Goal: Contribute content: Contribute content

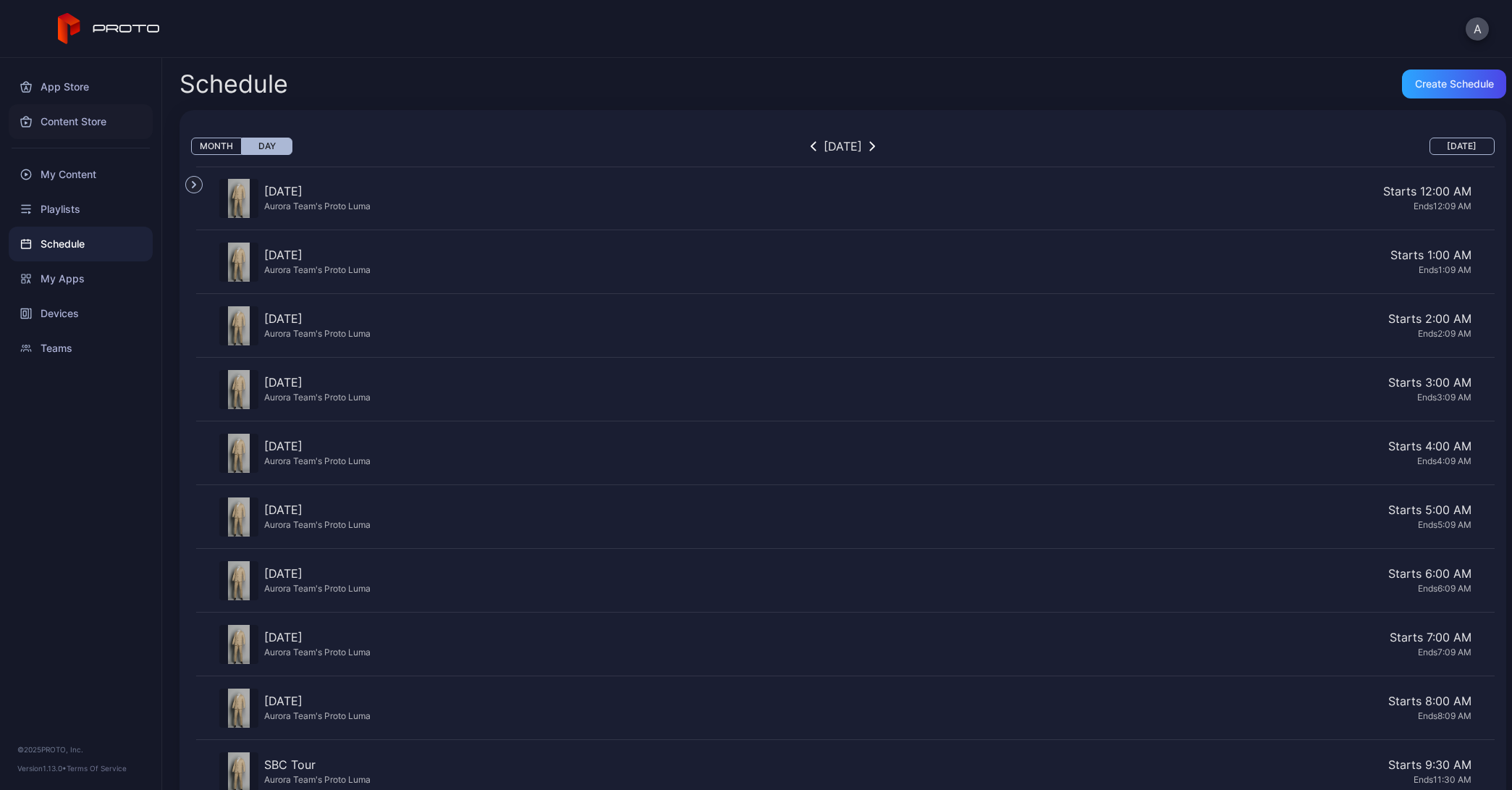
click at [73, 131] on div "Content Store" at bounding box center [80, 122] width 144 height 35
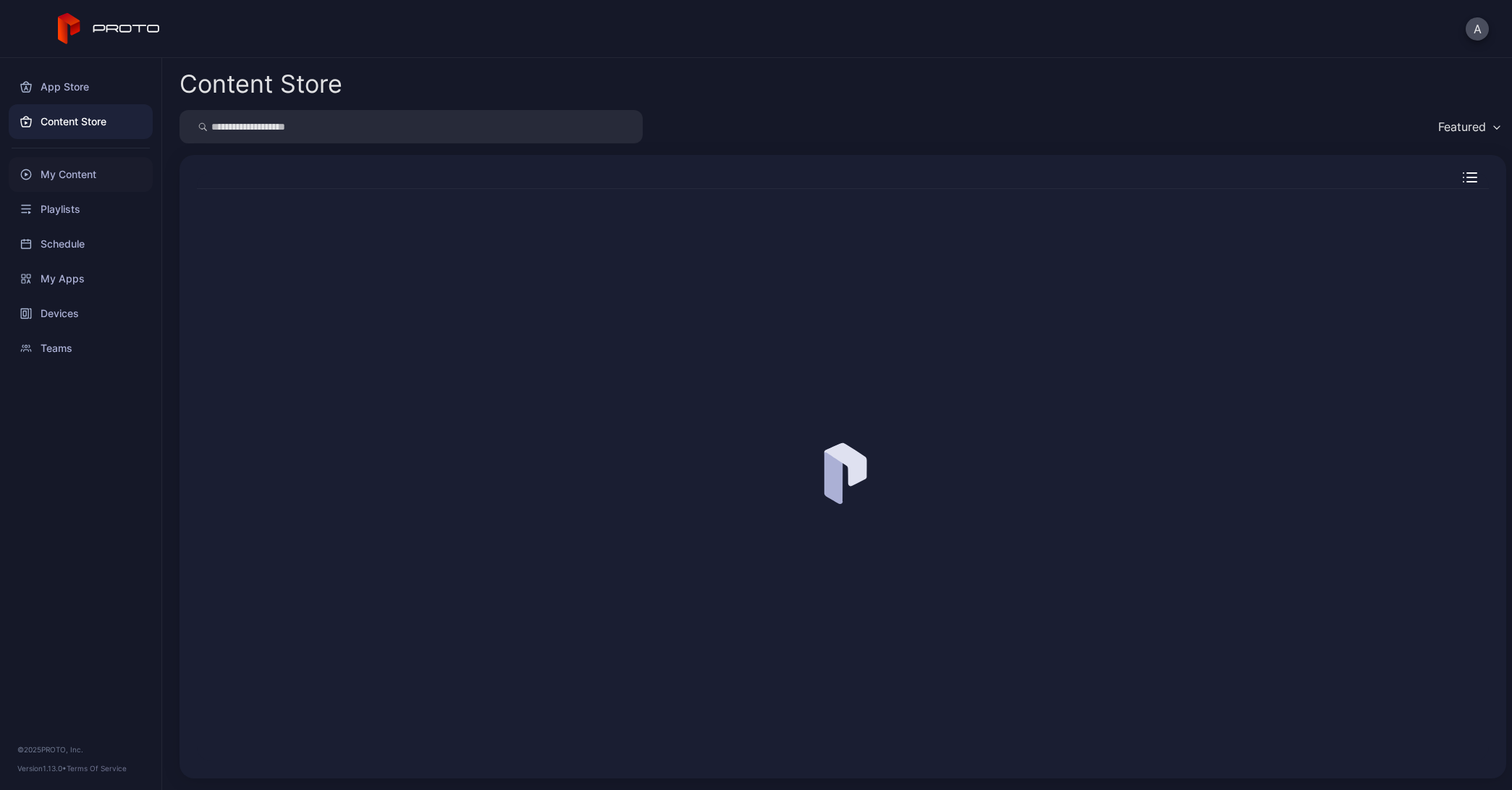
click at [83, 185] on div "My Content" at bounding box center [80, 175] width 144 height 35
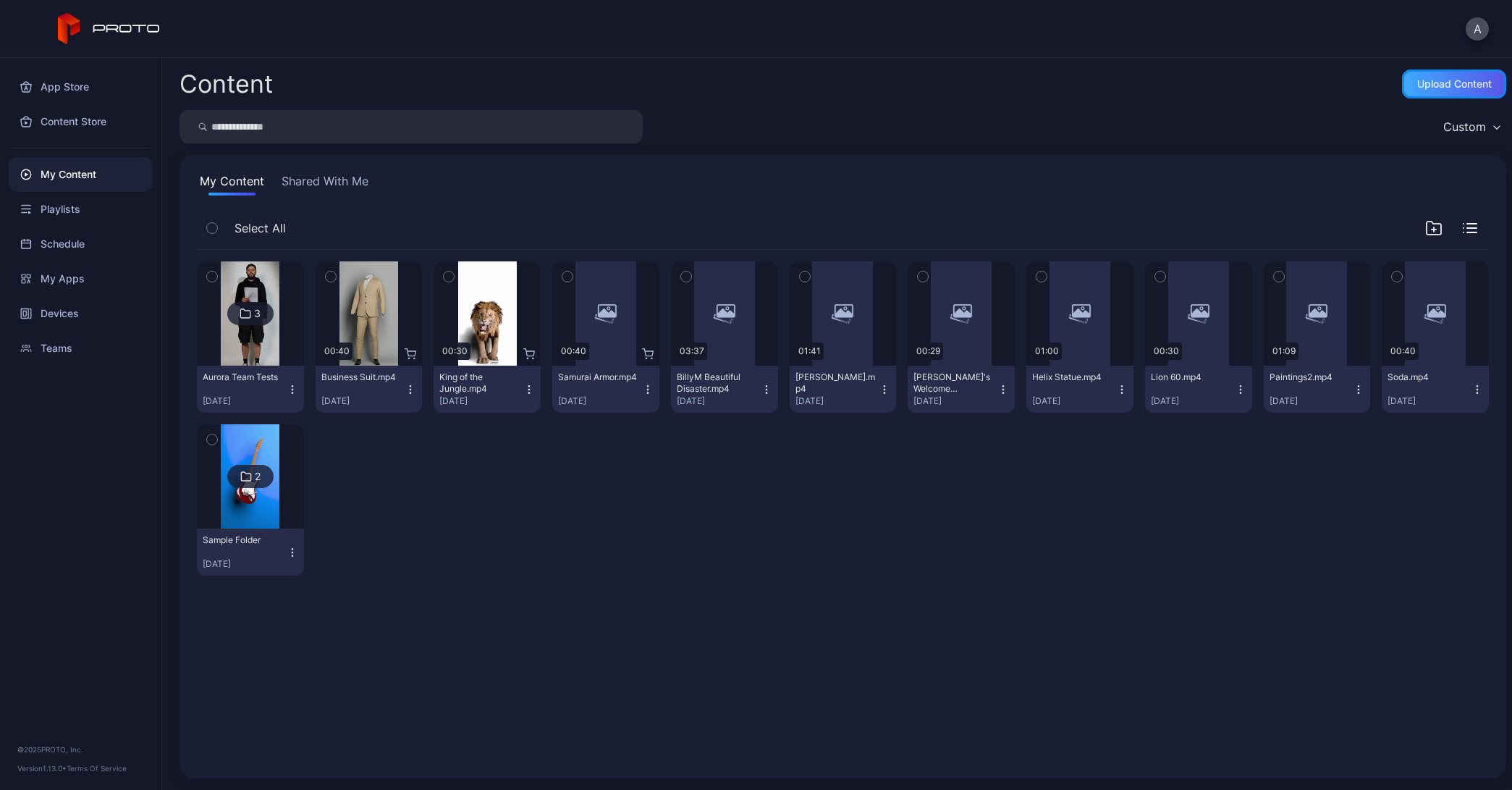
click at [1418, 80] on div "Upload Content" at bounding box center [1455, 83] width 74 height 11
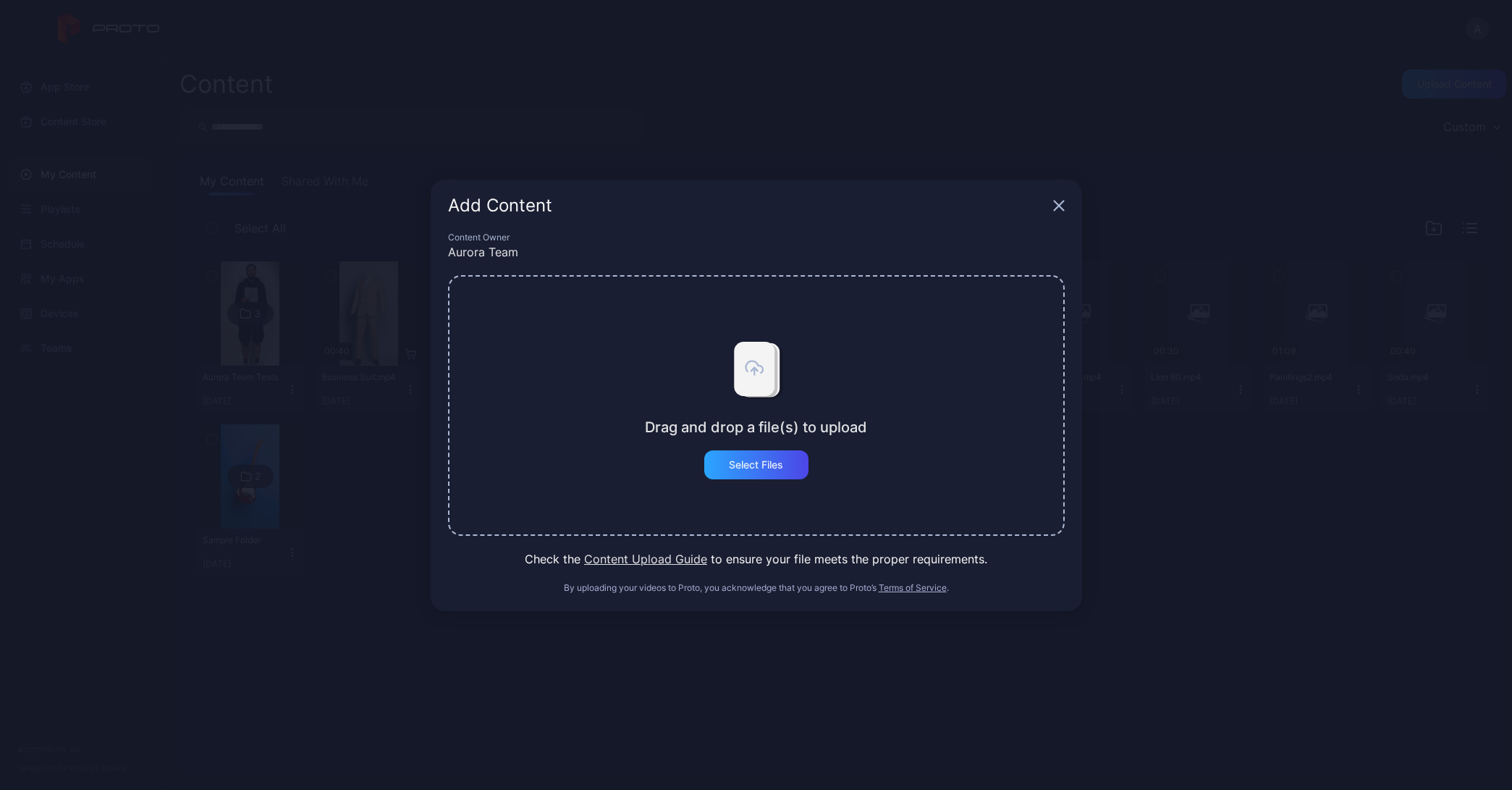
click at [779, 487] on div "Drag and drop a file(s) to upload Select Files" at bounding box center [756, 405] width 616 height 260
click at [785, 467] on div "Select Files" at bounding box center [756, 464] width 105 height 29
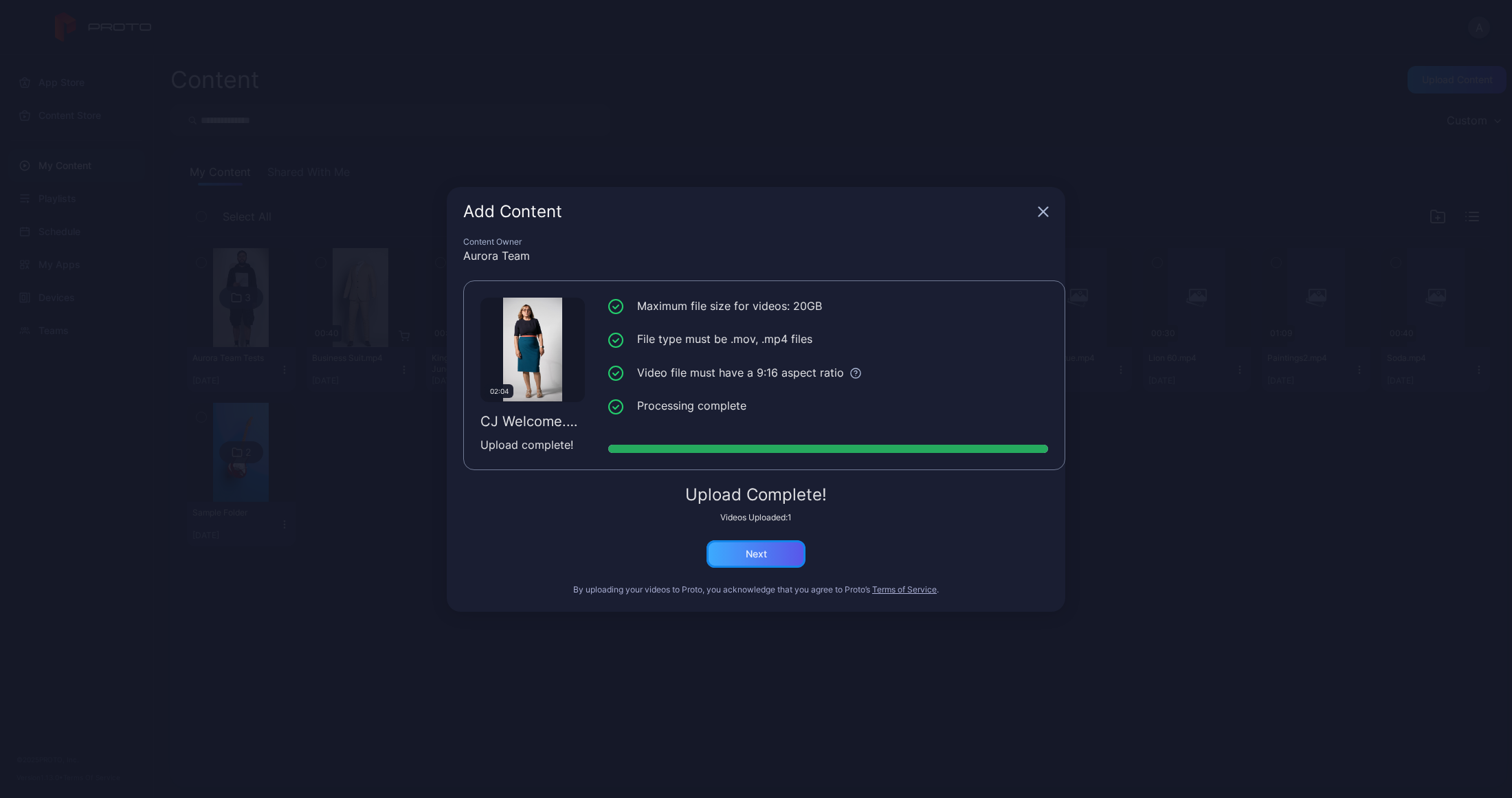
click at [744, 557] on div "Next" at bounding box center [756, 553] width 99 height 27
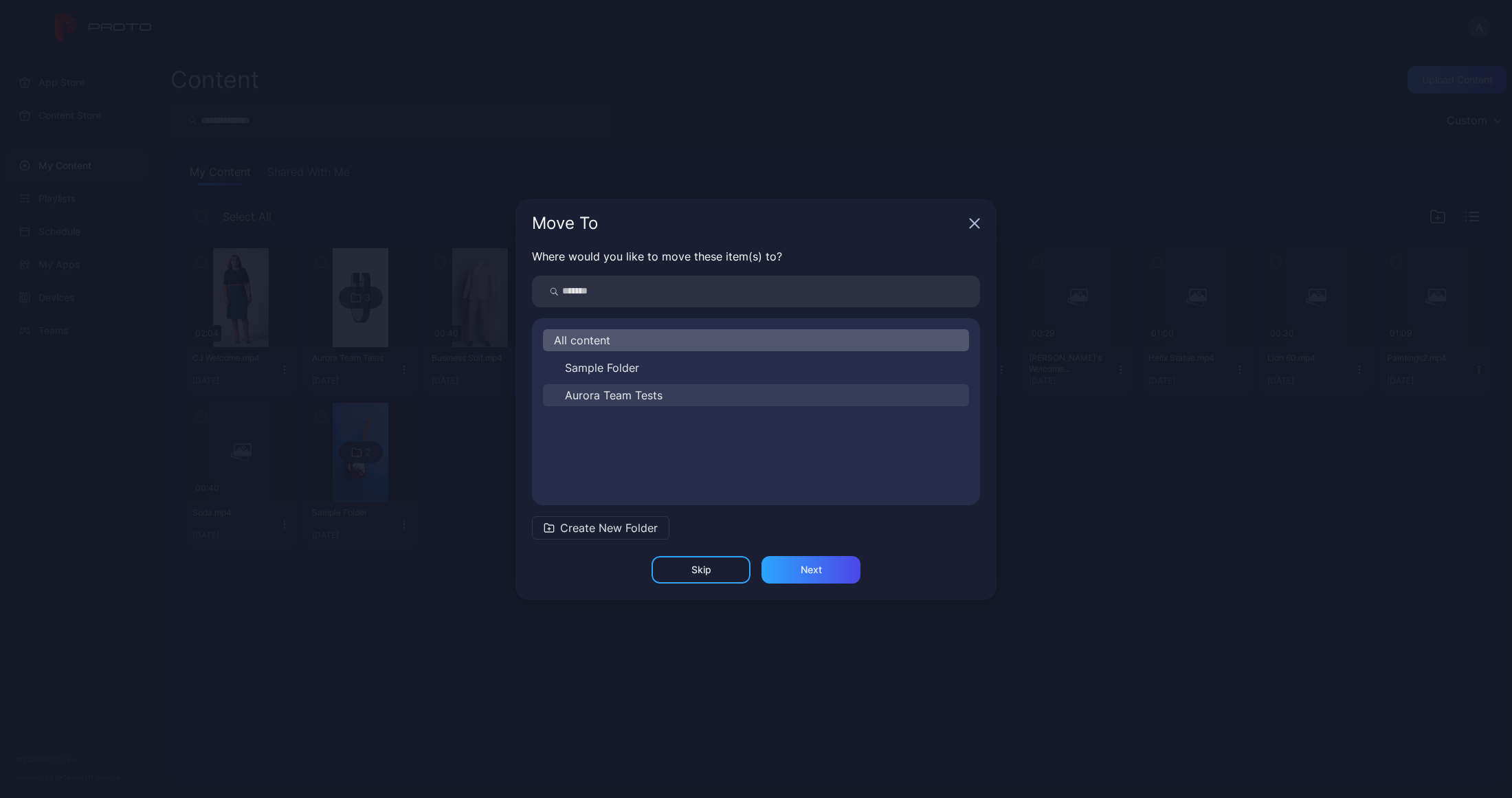
click at [598, 391] on span "Aurora Team Tests" at bounding box center [613, 395] width 98 height 16
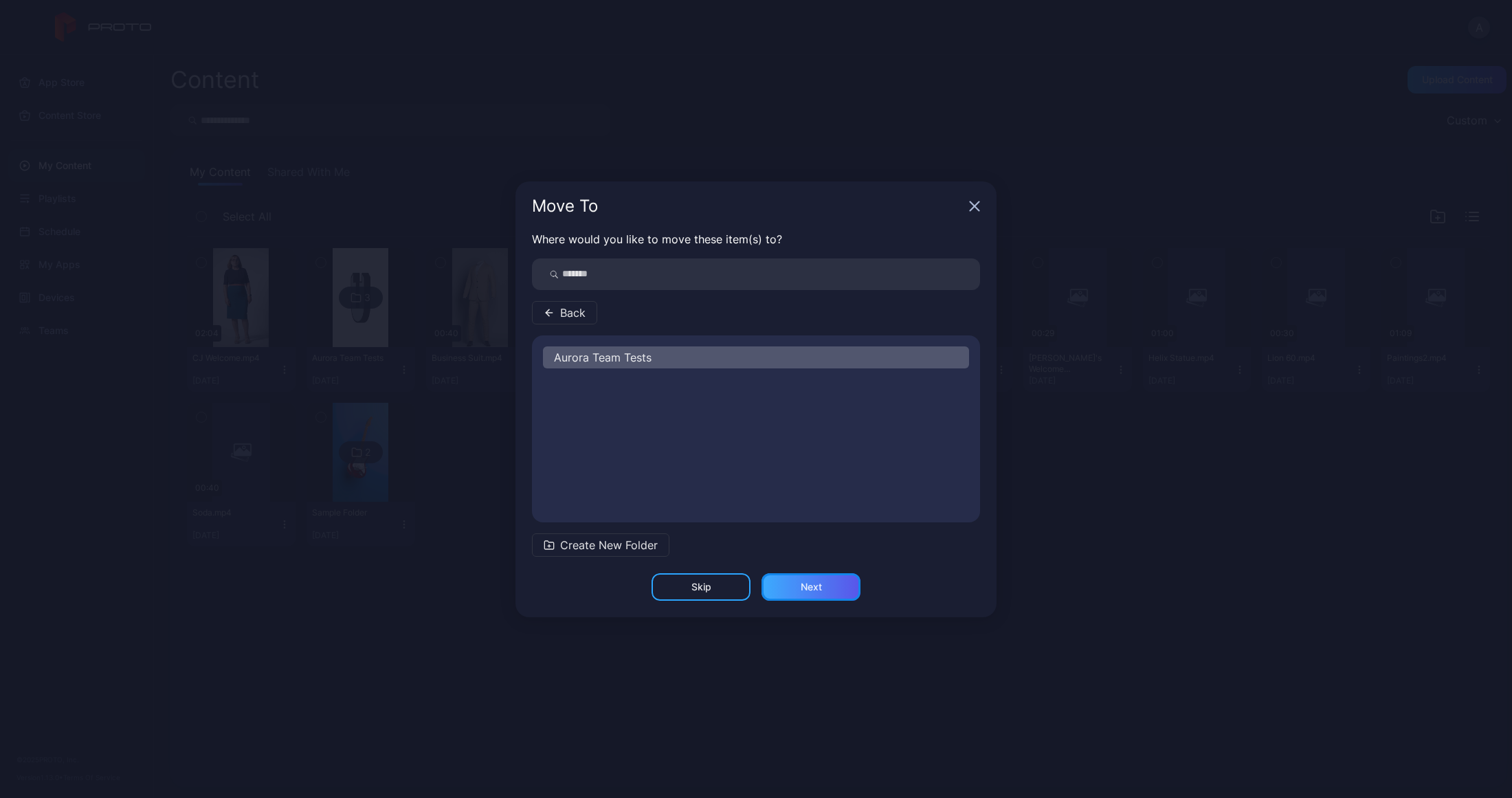
click at [787, 584] on div "Next" at bounding box center [811, 586] width 99 height 27
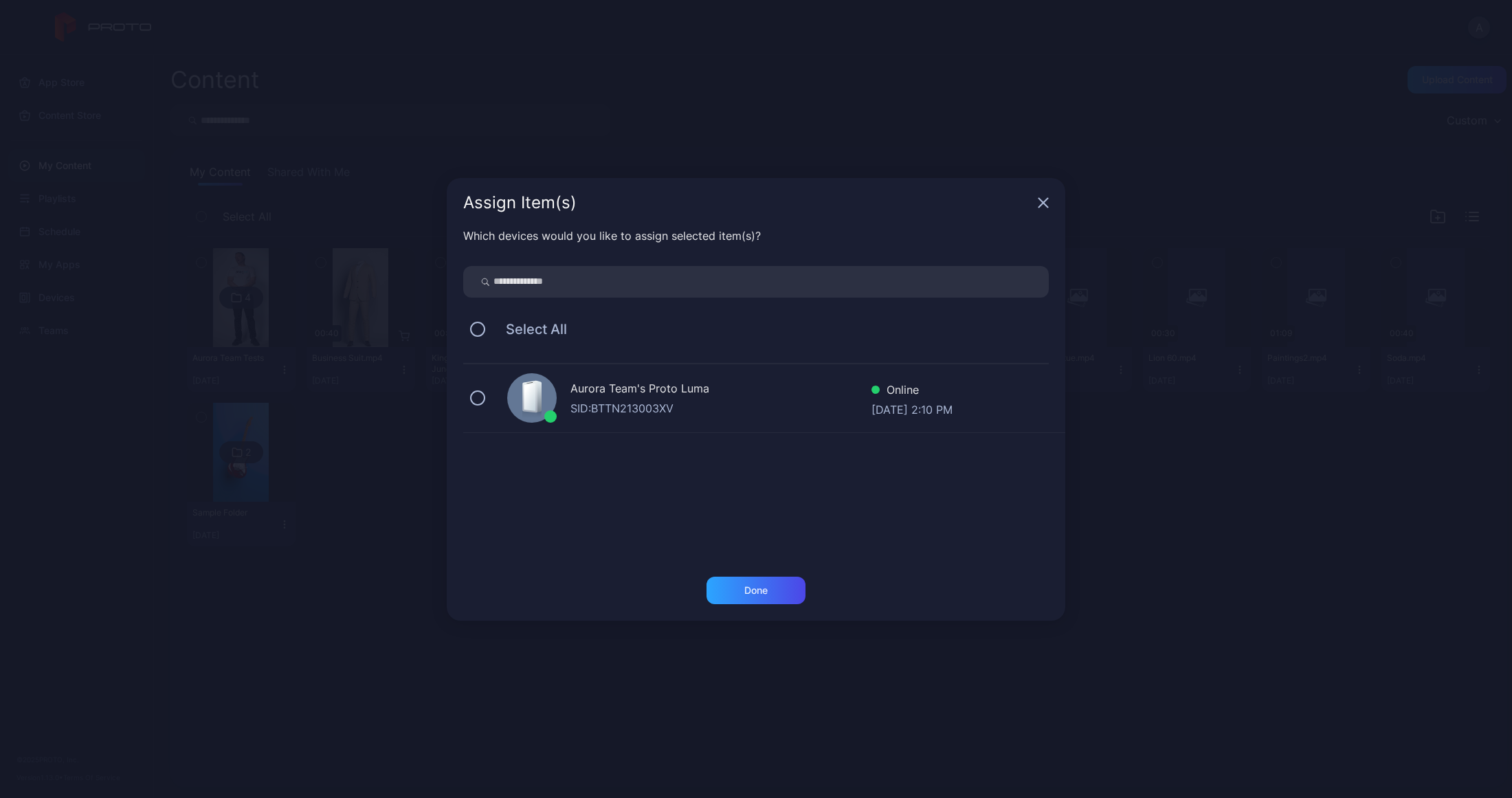
click at [468, 398] on div "Aurora Team's Proto [PERSON_NAME]: BTTN213003XV Online [DATE] 2:10 PM" at bounding box center [764, 399] width 603 height 69
click at [791, 601] on div "Done" at bounding box center [756, 590] width 99 height 27
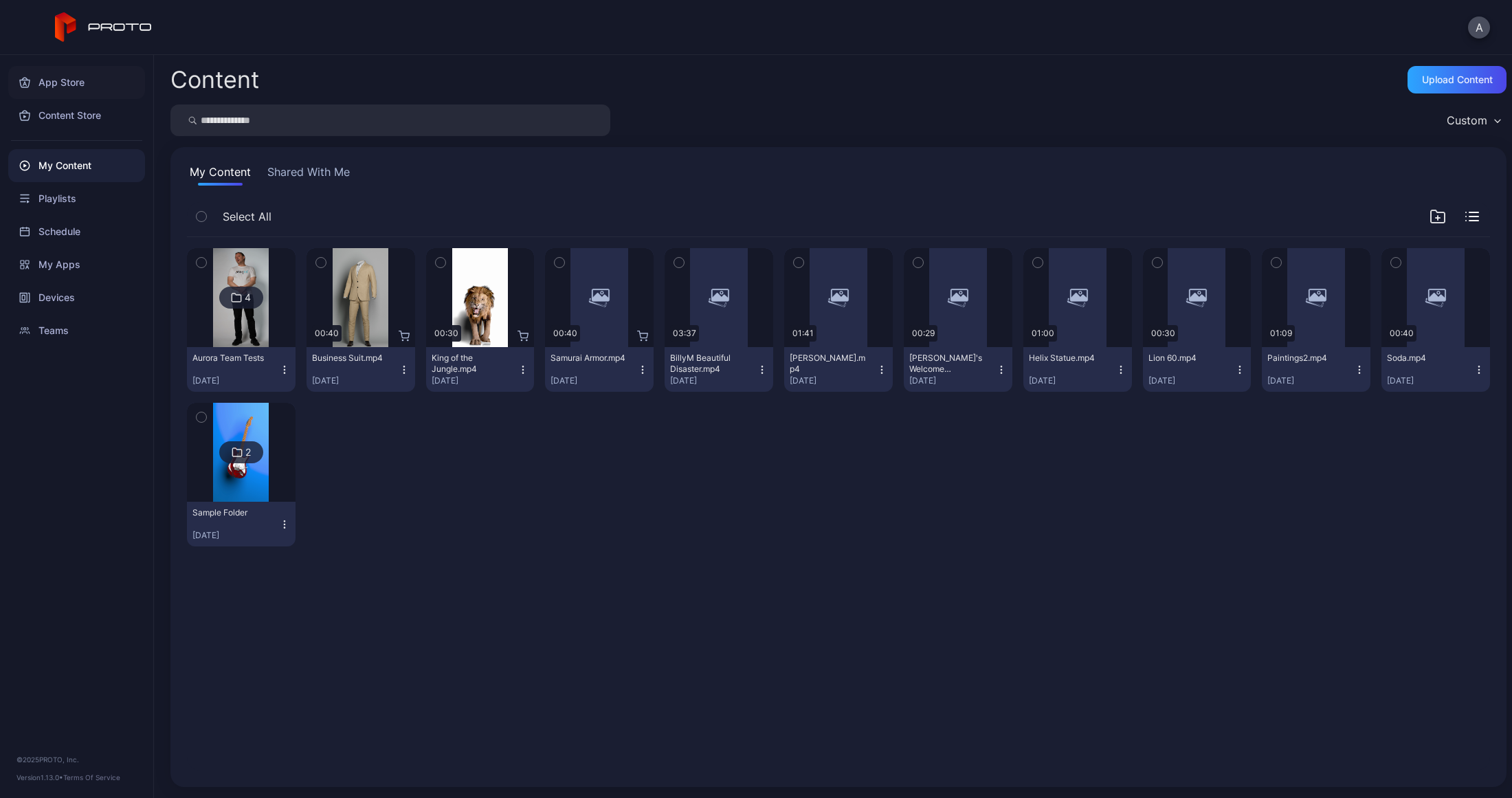
click at [76, 78] on div "App Store" at bounding box center [76, 82] width 137 height 33
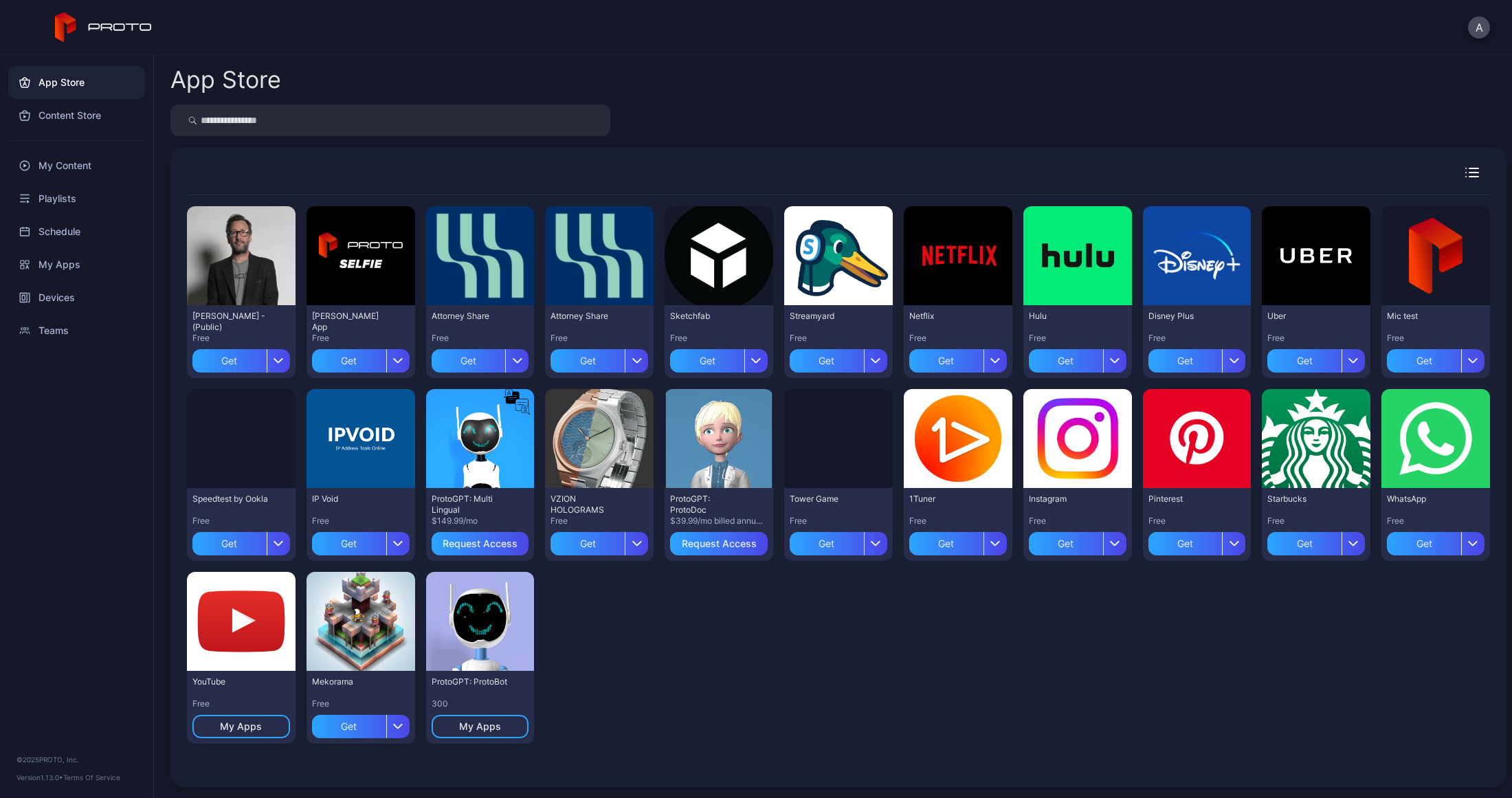
click at [463, 140] on div "App Store Preview [PERSON_NAME] N Persona - (Public) Free Get Preview [PERSON_N…" at bounding box center [833, 426] width 1359 height 743
click at [470, 132] on input "search" at bounding box center [391, 120] width 440 height 32
type input "**********"
click at [593, 122] on icon "button" at bounding box center [590, 120] width 7 height 16
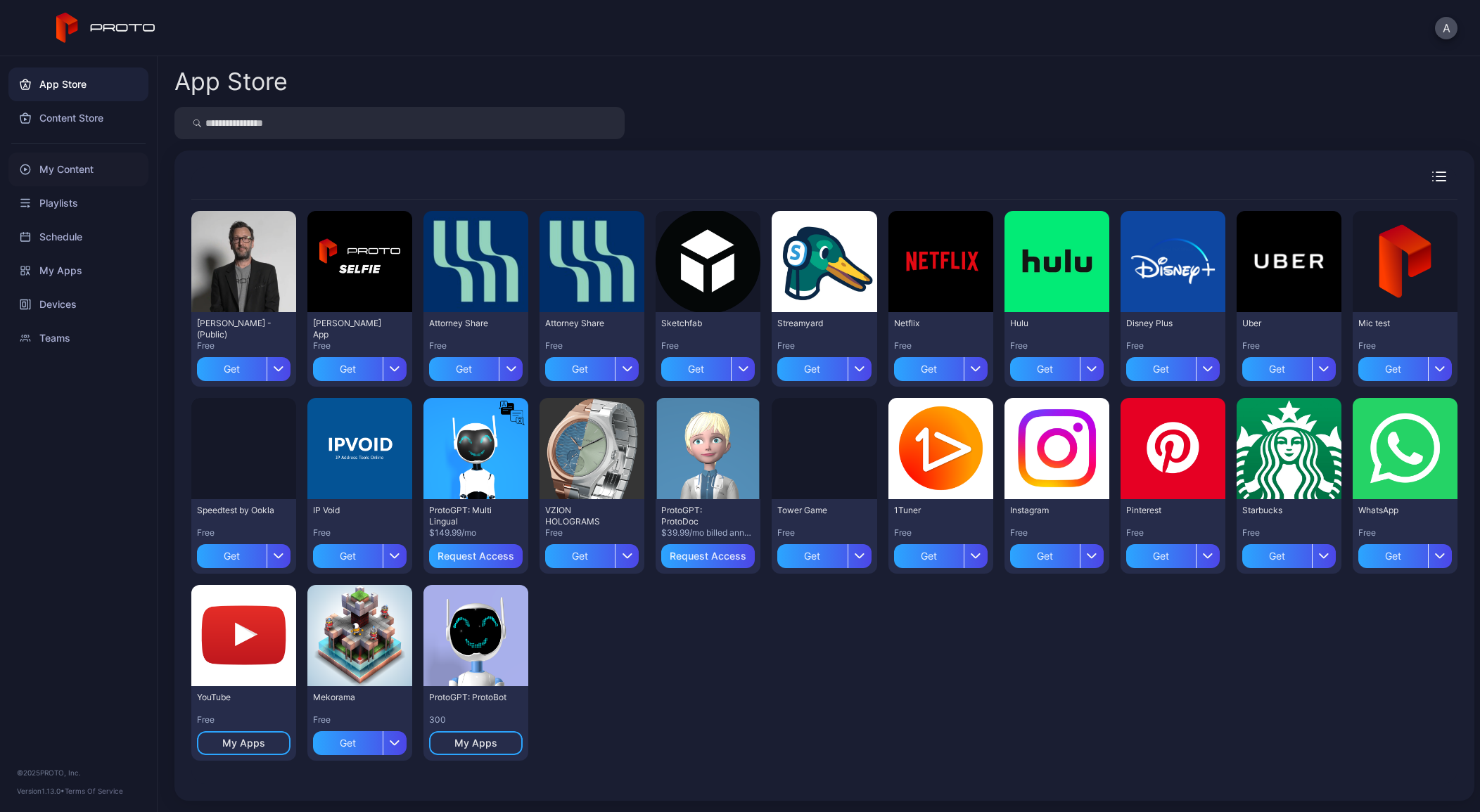
click at [93, 169] on div "My Content" at bounding box center [78, 170] width 140 height 34
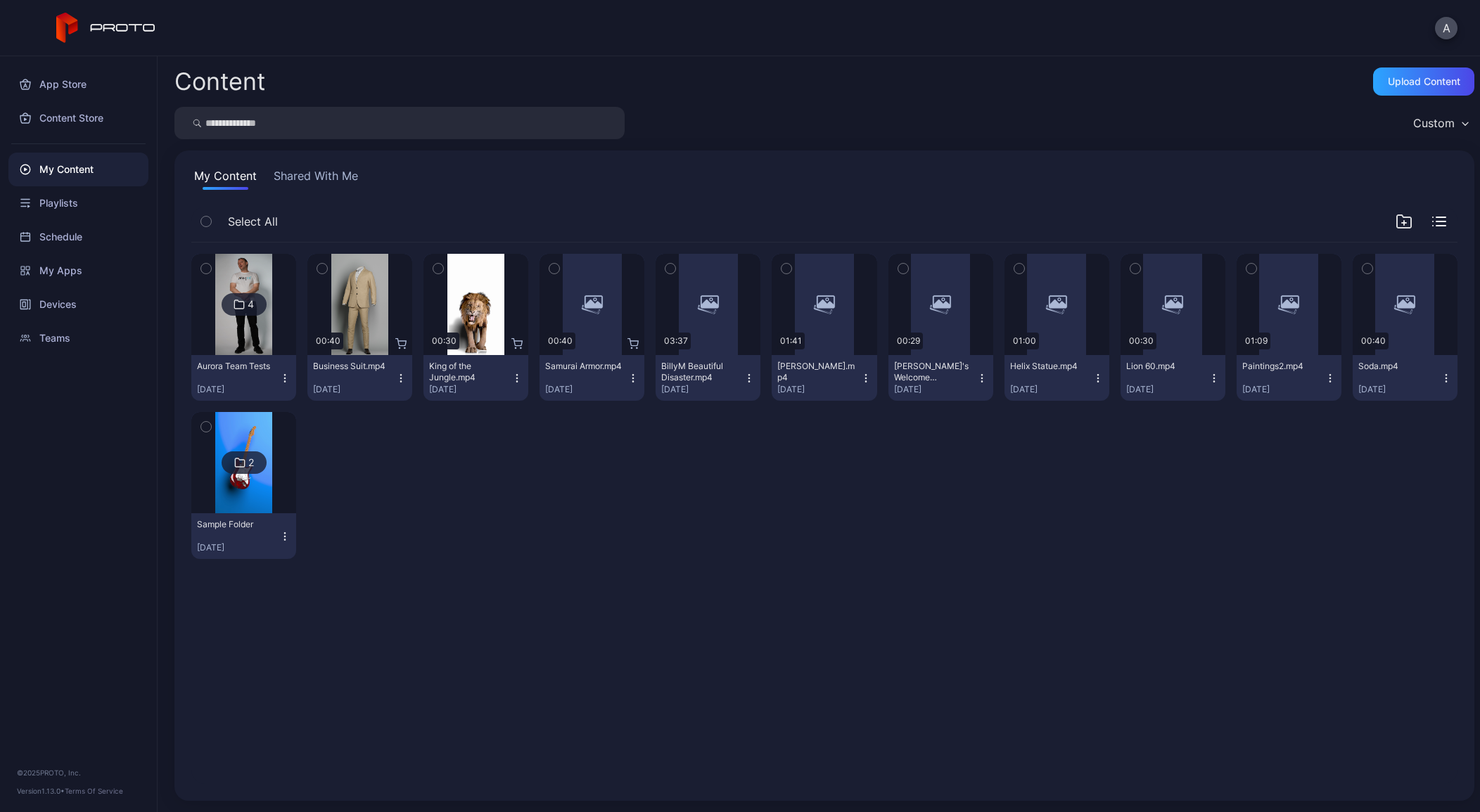
click at [255, 362] on div "Aurora Team Tests" at bounding box center [235, 366] width 77 height 11
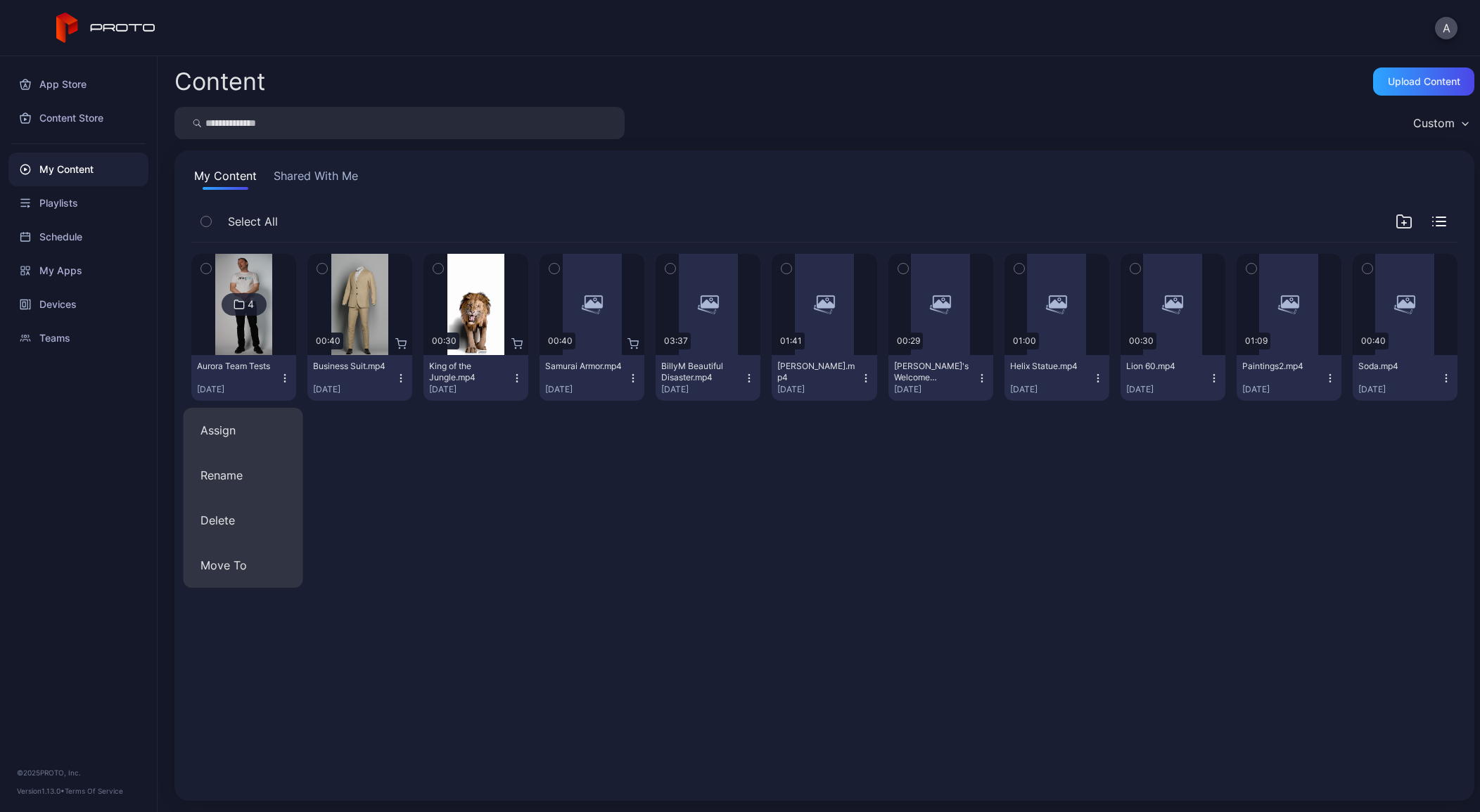
drag, startPoint x: 456, startPoint y: 479, endPoint x: 410, endPoint y: 422, distance: 73.2
click at [455, 479] on div "4 Aurora Team Tests [DATE] Preview 00:40 Business Suit.mp4 [DATE] Preview 00:30…" at bounding box center [824, 406] width 1266 height 327
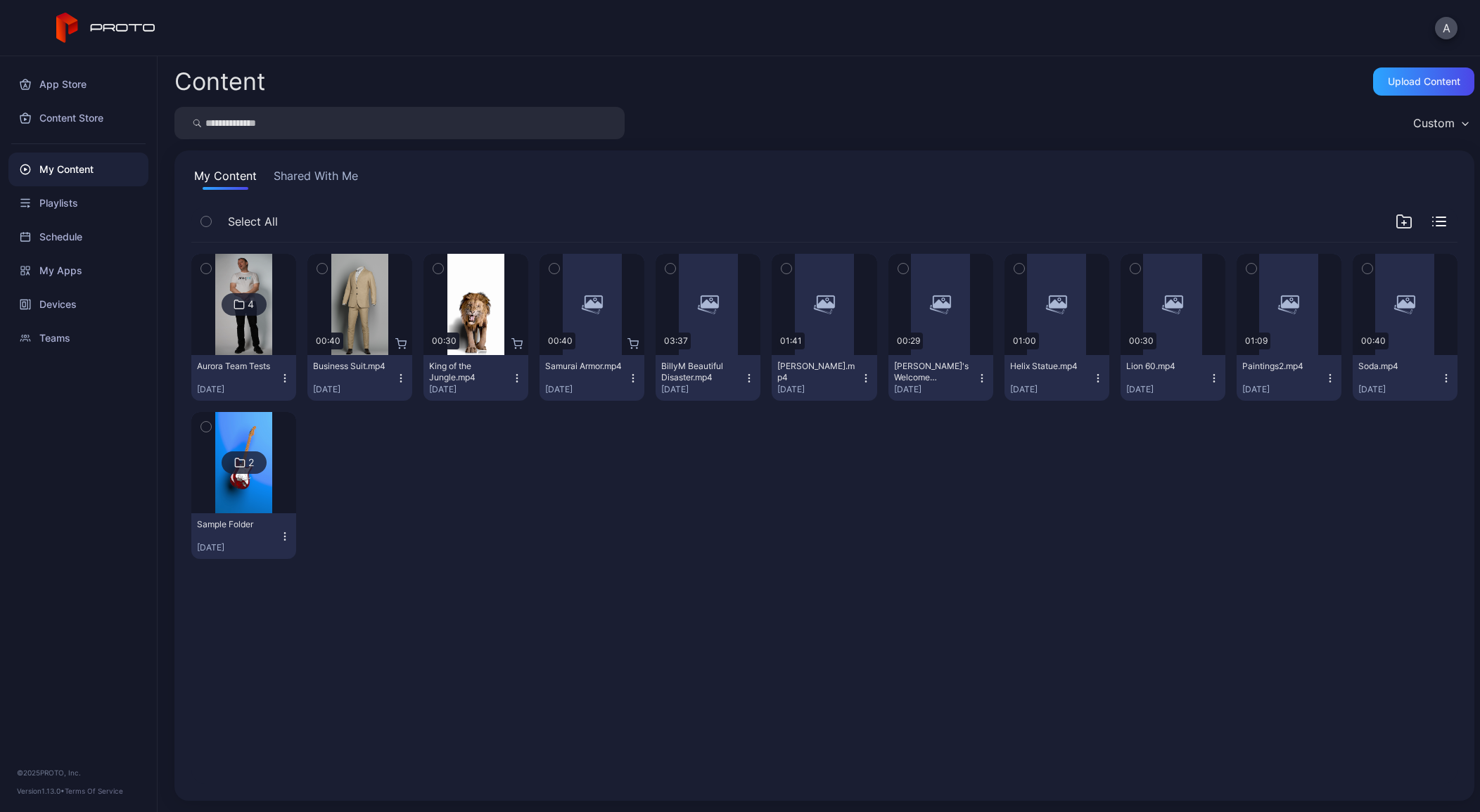
click at [259, 292] on img at bounding box center [244, 304] width 57 height 102
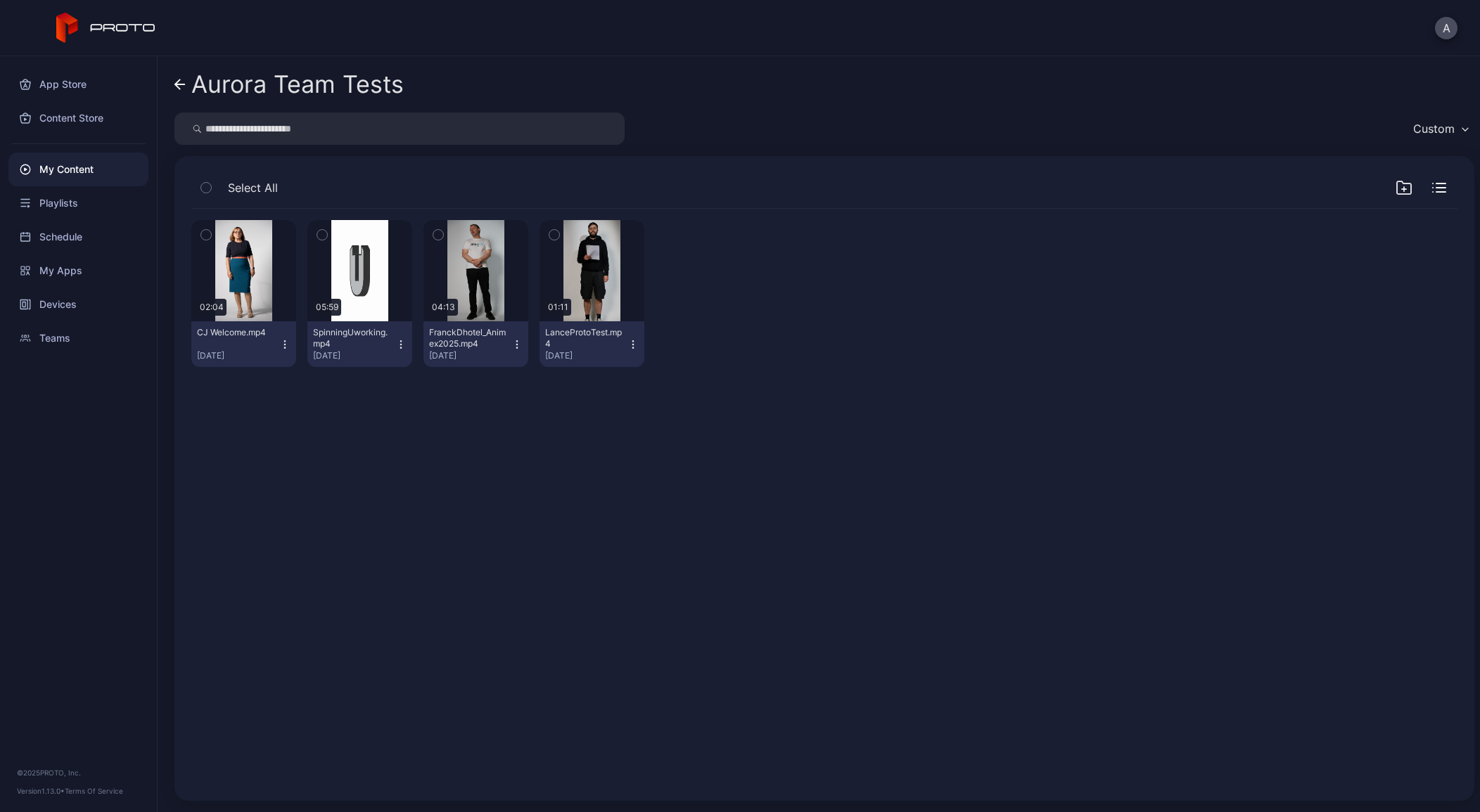
click at [181, 80] on icon at bounding box center [180, 85] width 11 height 12
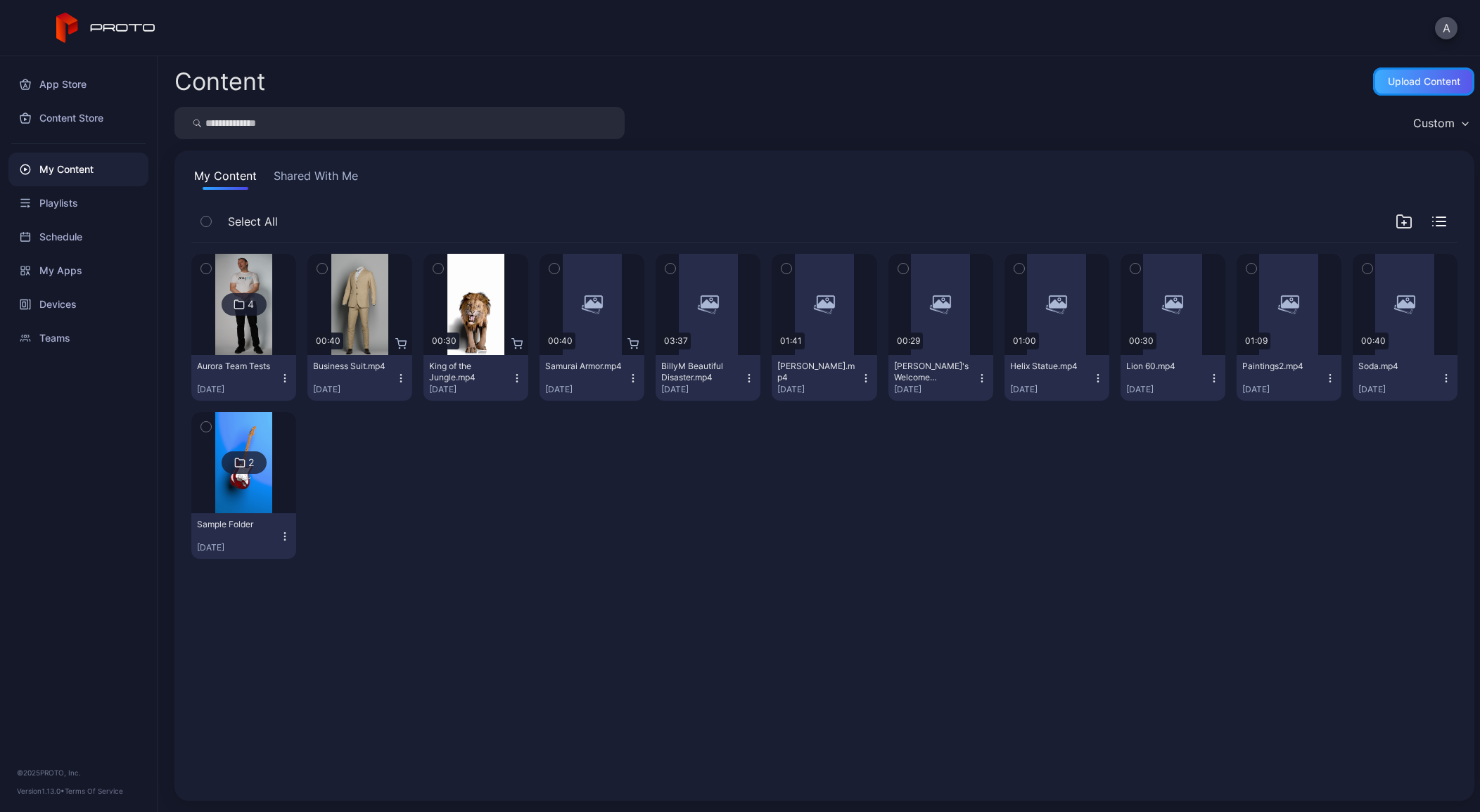
click at [1425, 86] on div "Upload Content" at bounding box center [1424, 81] width 72 height 11
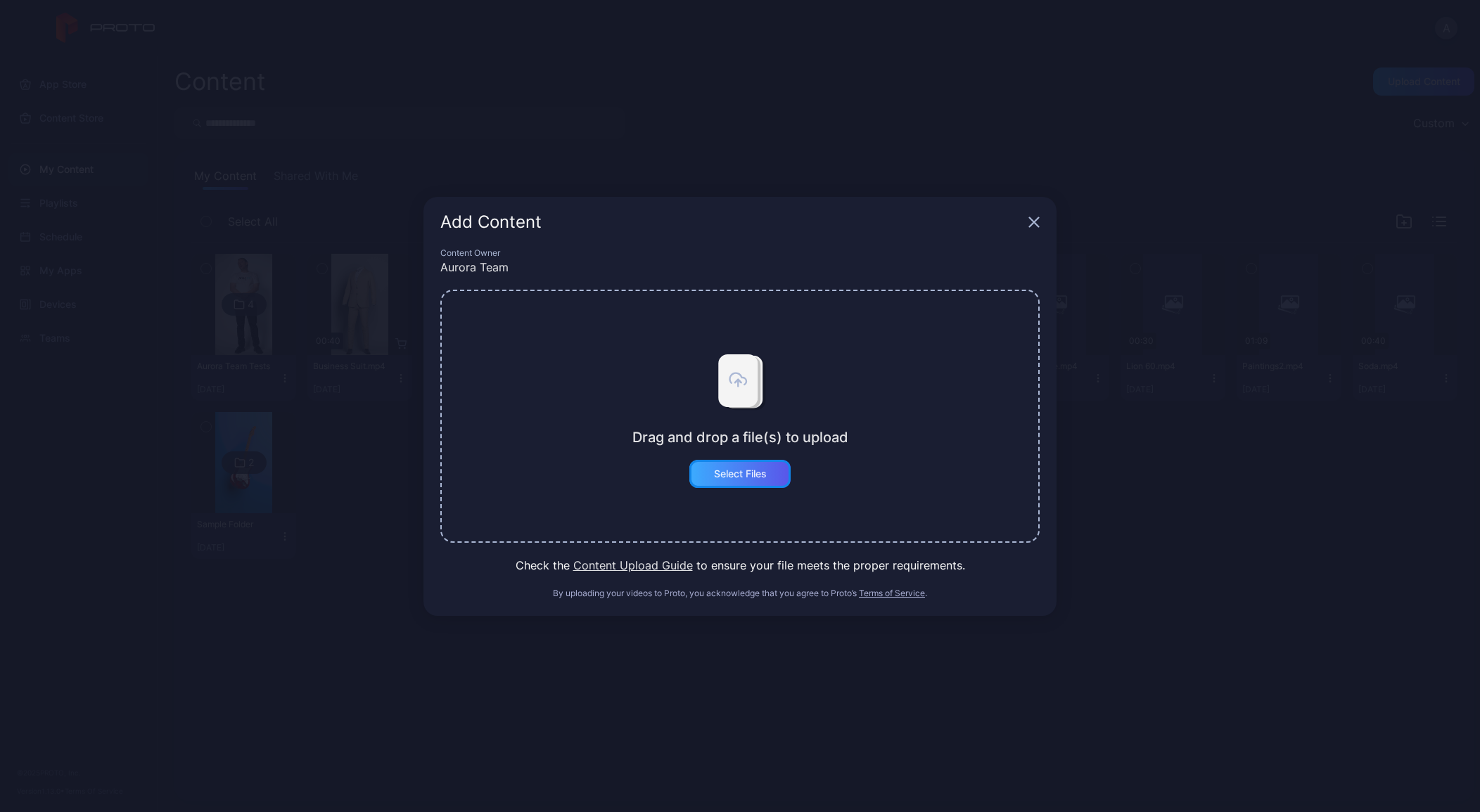
click at [725, 460] on div "Select Files" at bounding box center [740, 474] width 102 height 28
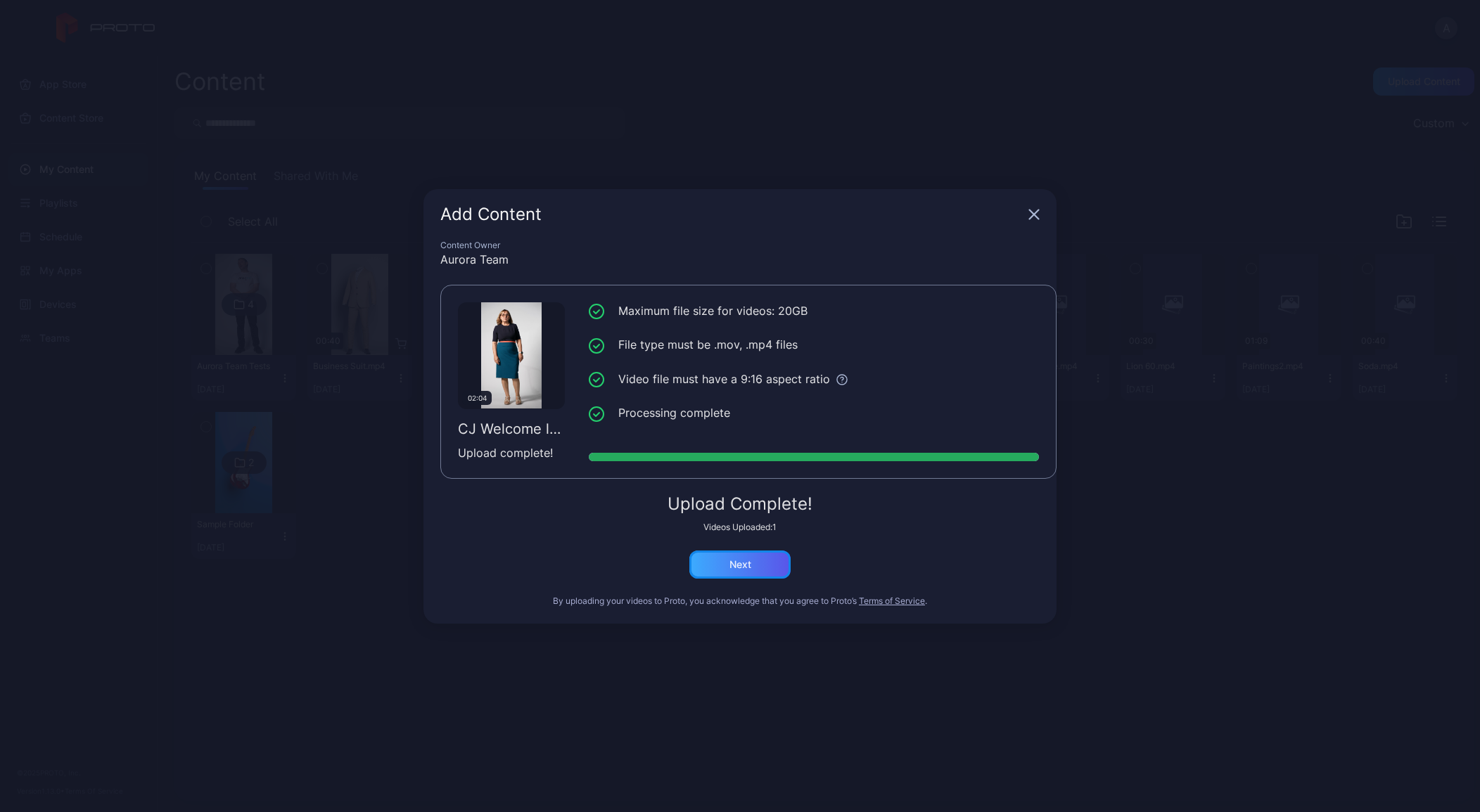
click at [750, 573] on div "Next" at bounding box center [740, 564] width 102 height 28
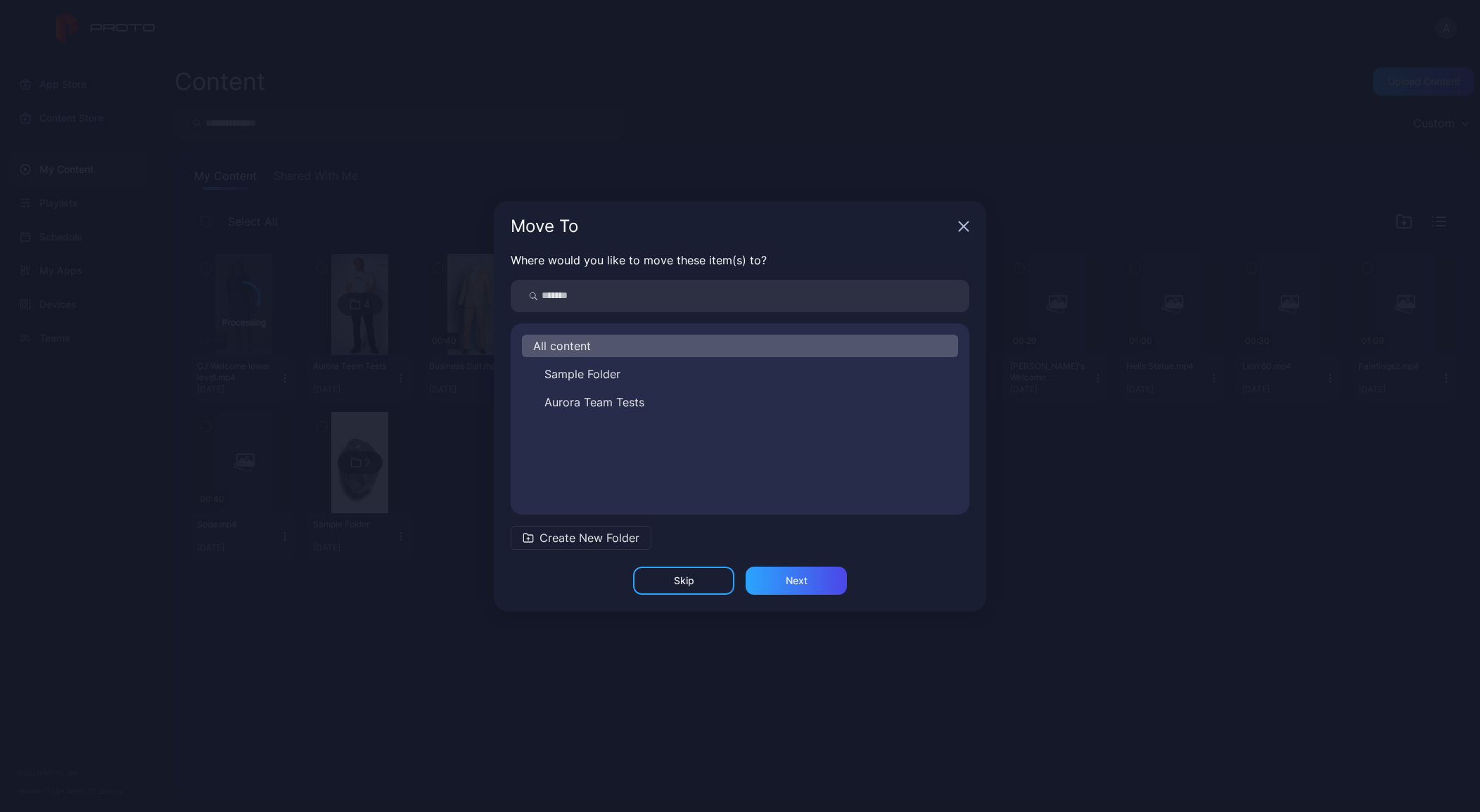
click at [659, 387] on div "Sample Folder Aurora Team Tests" at bounding box center [739, 388] width 436 height 50
click at [655, 409] on button "Aurora Team Tests" at bounding box center [739, 402] width 436 height 23
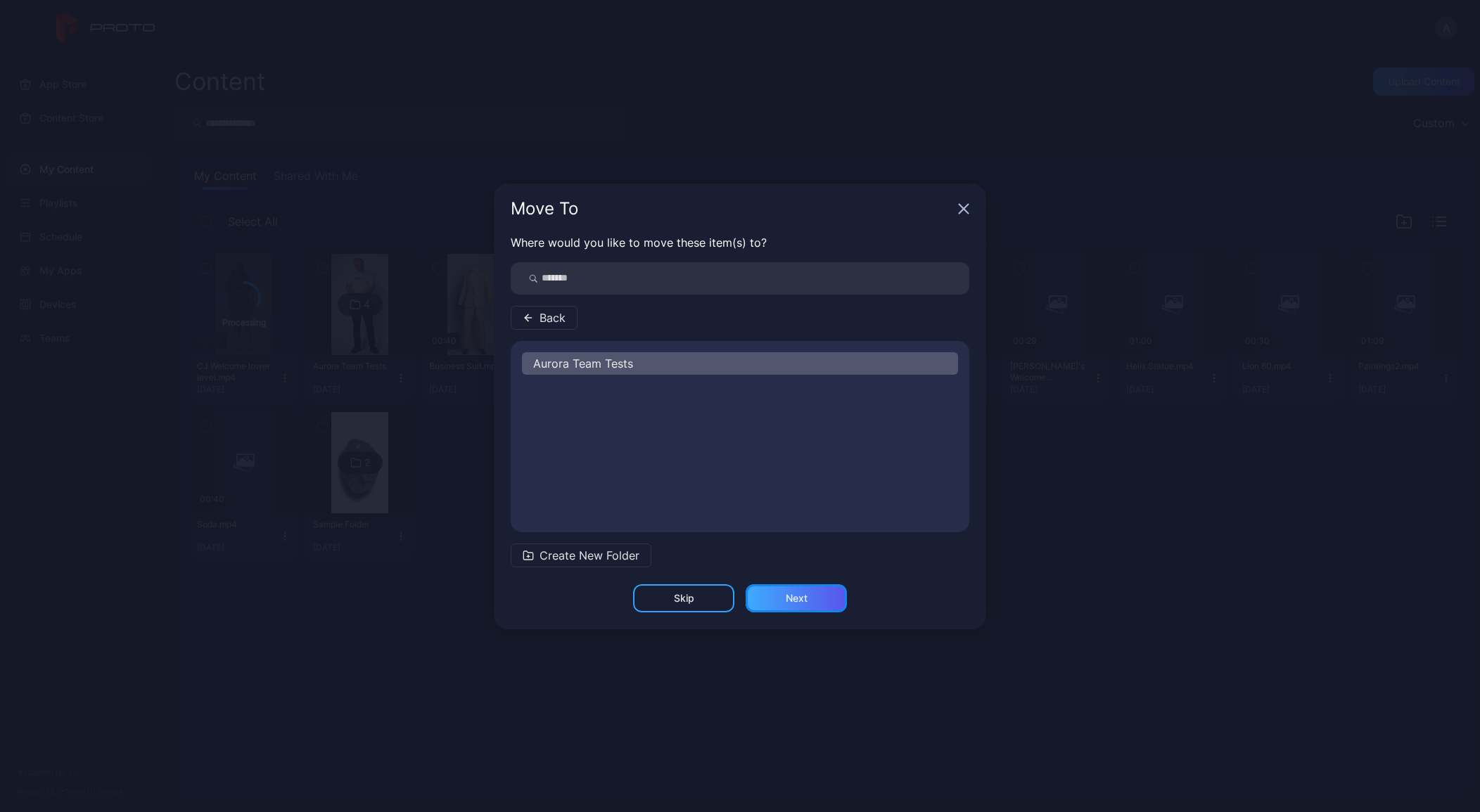
click at [793, 605] on div "Next" at bounding box center [796, 598] width 102 height 28
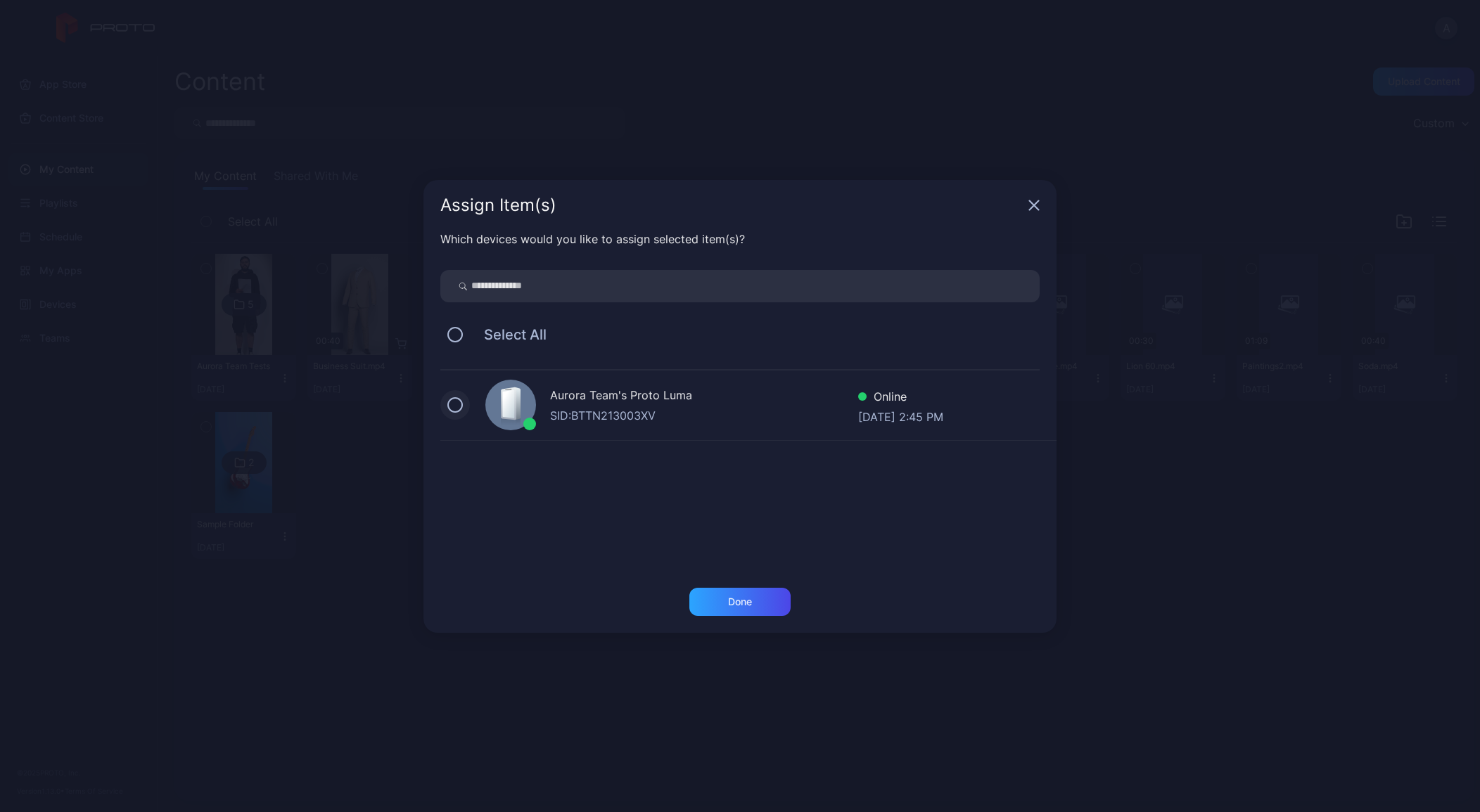
click at [454, 406] on button at bounding box center [455, 405] width 15 height 15
click at [731, 606] on div "Done" at bounding box center [740, 601] width 24 height 11
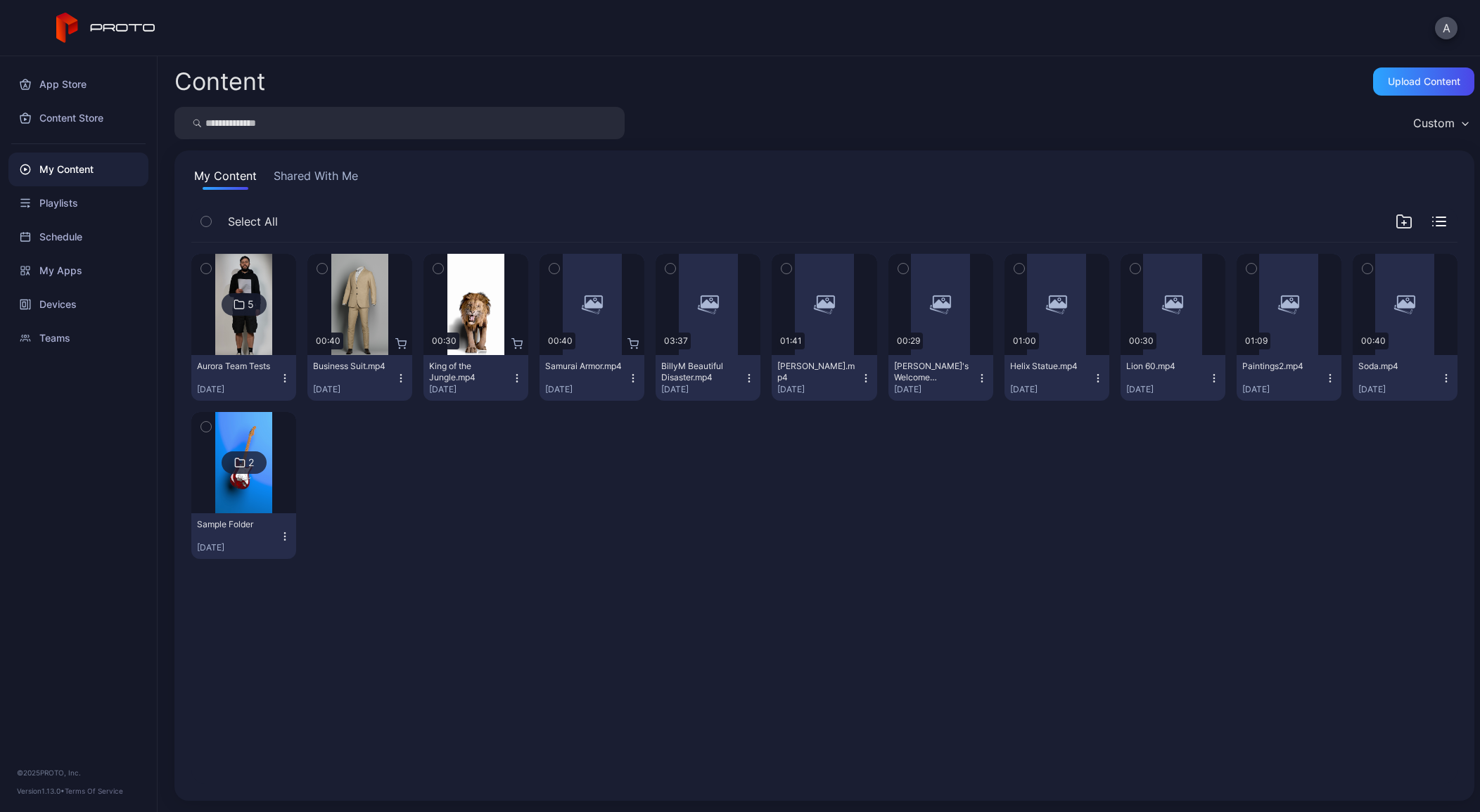
click at [249, 306] on div "5" at bounding box center [251, 304] width 7 height 13
